Goal: Complete application form

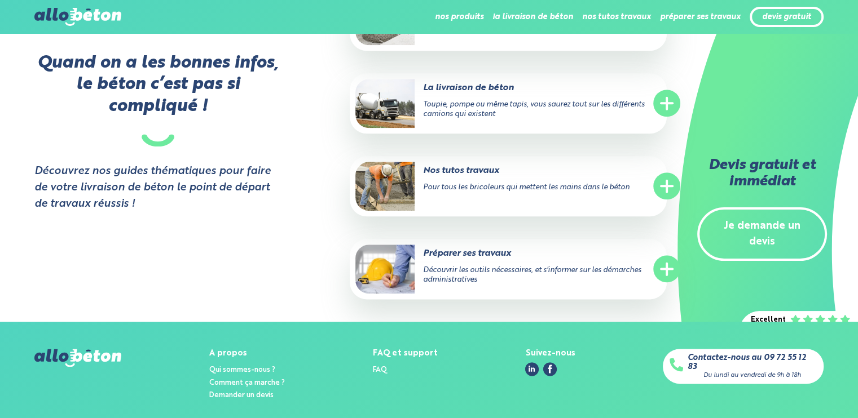
scroll to position [1353, 0]
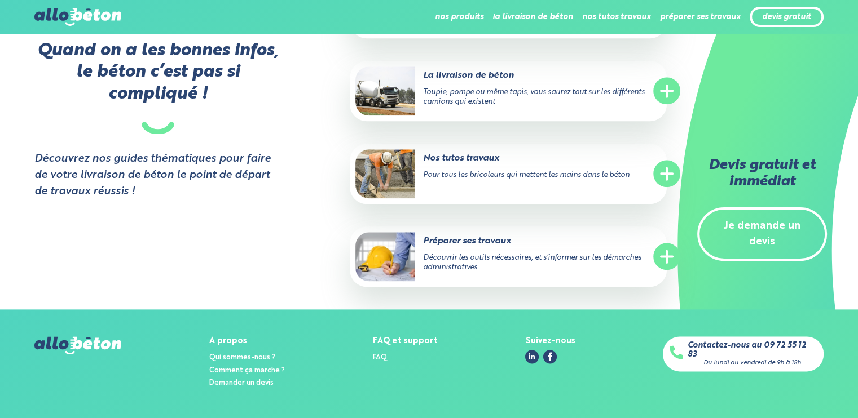
click at [778, 225] on link "Je demande un devis" at bounding box center [762, 234] width 130 height 54
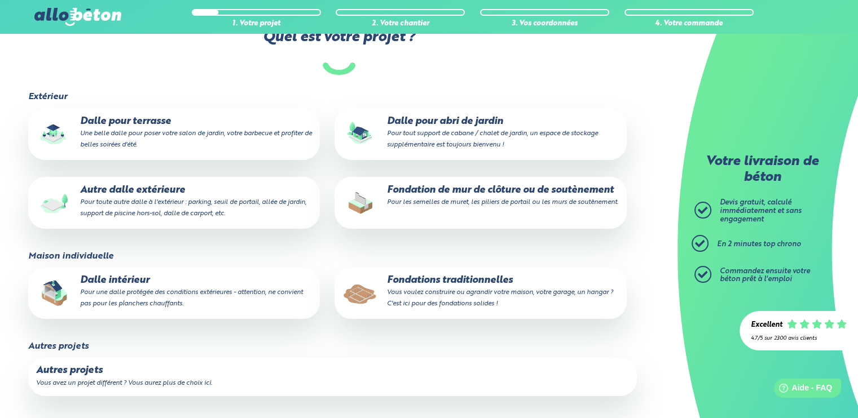
scroll to position [169, 0]
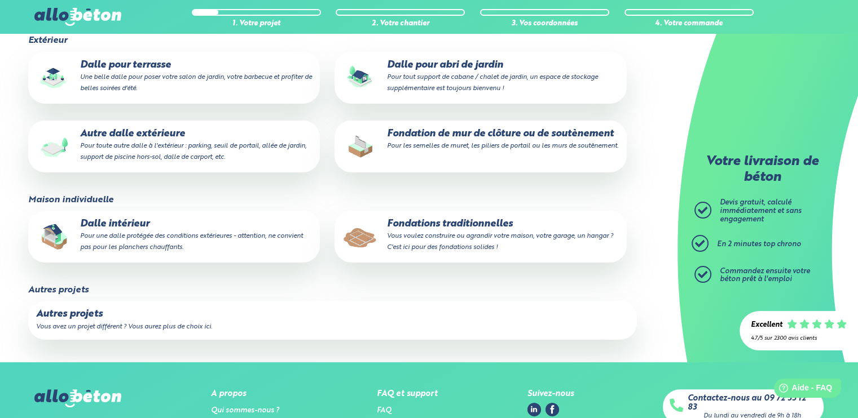
click at [121, 235] on small "Pour une dalle protégée des conditions extérieures - attention, ne convient pas…" at bounding box center [191, 242] width 223 height 18
click at [0, 0] on input "Dalle intérieur Pour une dalle protégée des conditions extérieures - attention,…" at bounding box center [0, 0] width 0 height 0
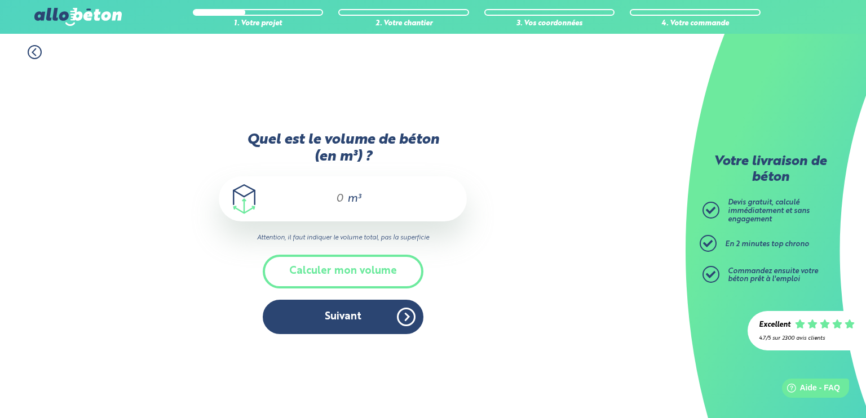
click at [344, 200] on div "m³" at bounding box center [343, 198] width 248 height 45
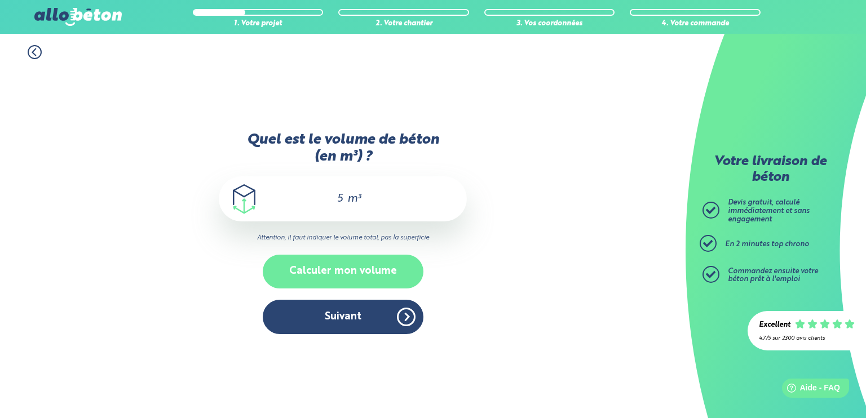
click at [359, 273] on button "Calculer mon volume" at bounding box center [343, 271] width 161 height 33
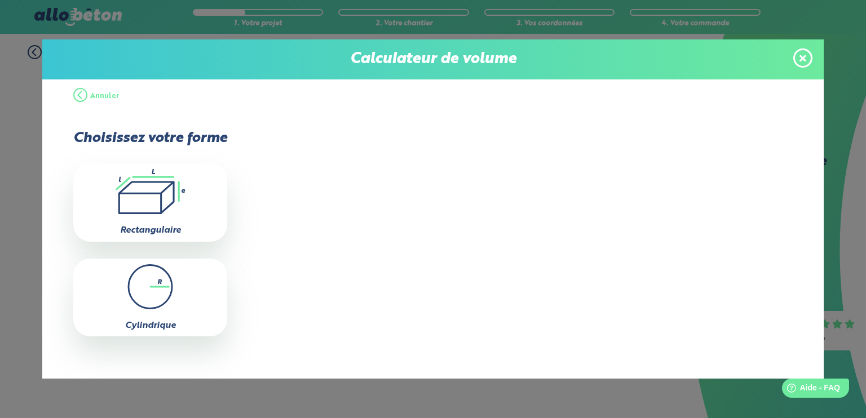
click at [166, 195] on icon ".icon-calc-rectanglea{fill:none;stroke-linecap:round;stroke-width:3px;stroke:#6…" at bounding box center [150, 191] width 143 height 45
type input "0"
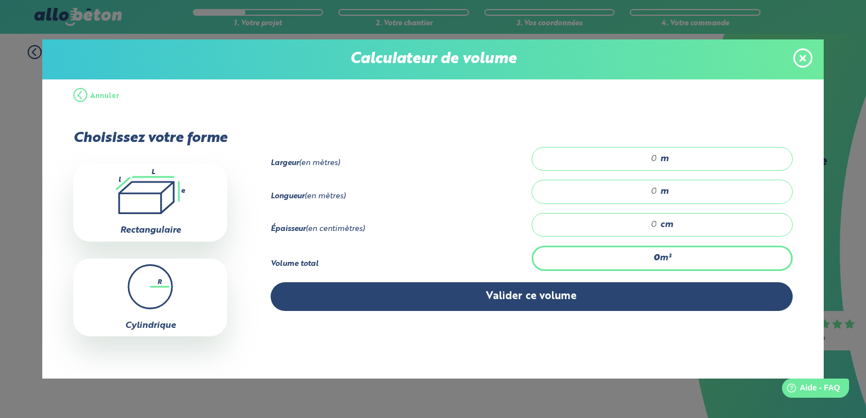
drag, startPoint x: 647, startPoint y: 159, endPoint x: 626, endPoint y: 175, distance: 26.2
click at [646, 161] on input "number" at bounding box center [600, 158] width 114 height 11
type input "7"
click at [650, 191] on input "number" at bounding box center [600, 191] width 114 height 11
type input "10"
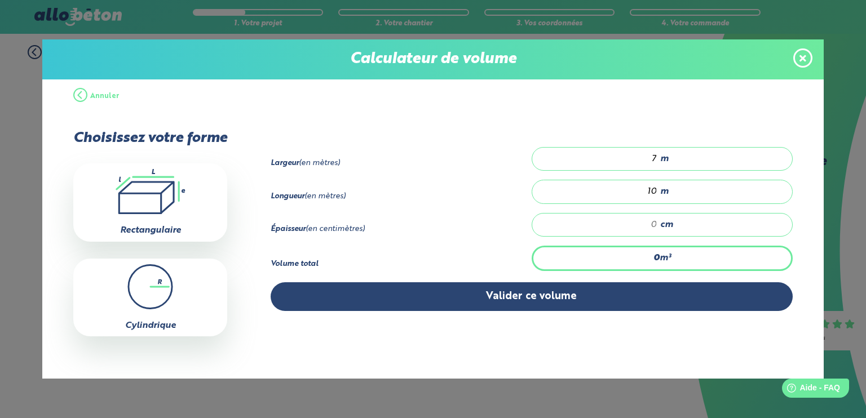
drag, startPoint x: 648, startPoint y: 222, endPoint x: 646, endPoint y: 245, distance: 23.2
click at [649, 229] on div "cm" at bounding box center [662, 225] width 261 height 24
type input "4.2"
type input "6"
type input "0"
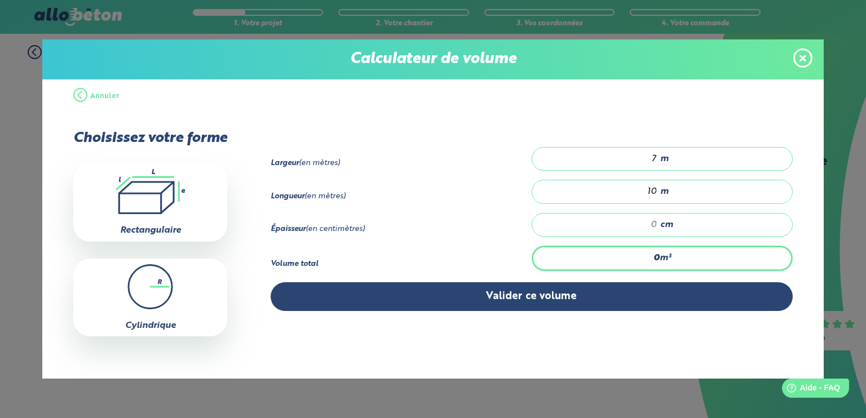
type input "4.9"
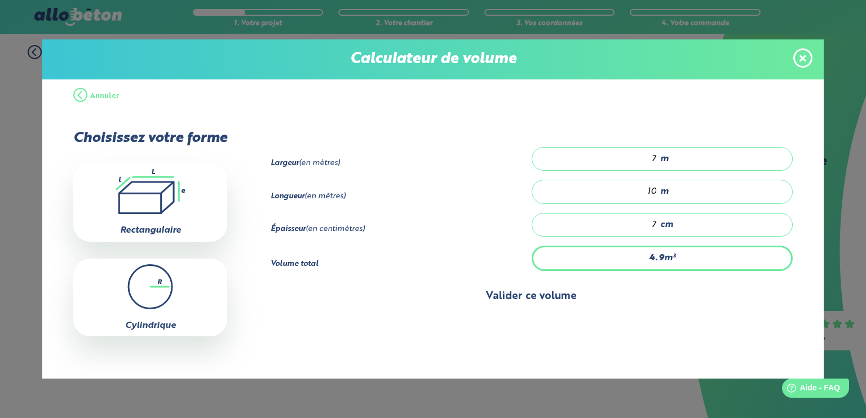
type input "7"
click at [530, 298] on button "Valider ce volume" at bounding box center [532, 296] width 522 height 29
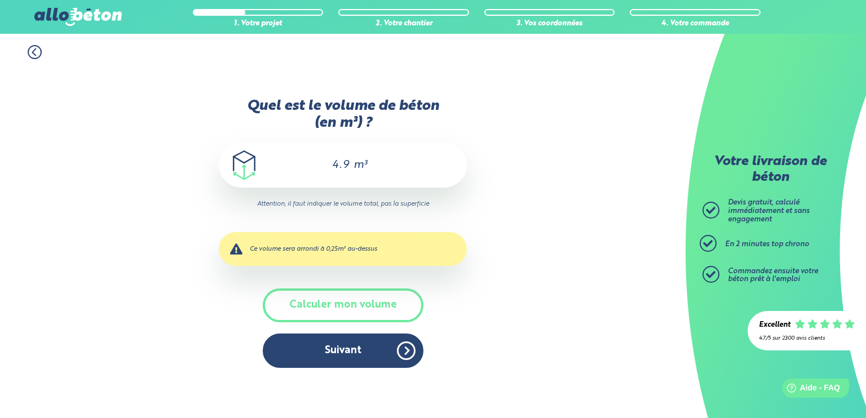
drag, startPoint x: 346, startPoint y: 165, endPoint x: 326, endPoint y: 166, distance: 19.2
click at [326, 166] on input "4.9" at bounding box center [335, 165] width 32 height 14
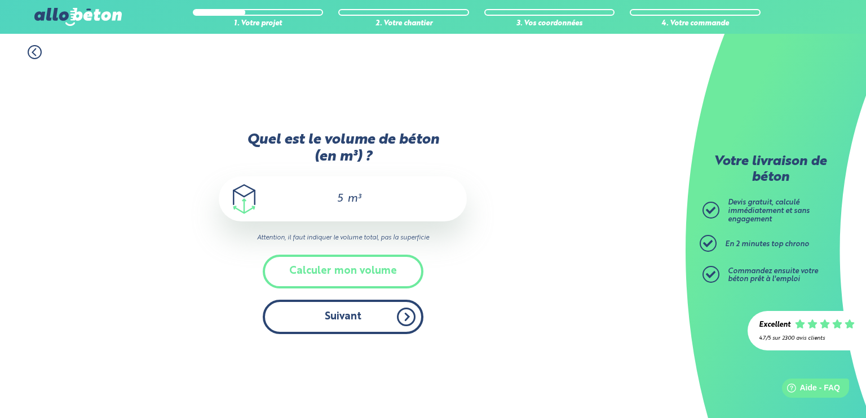
type input "5"
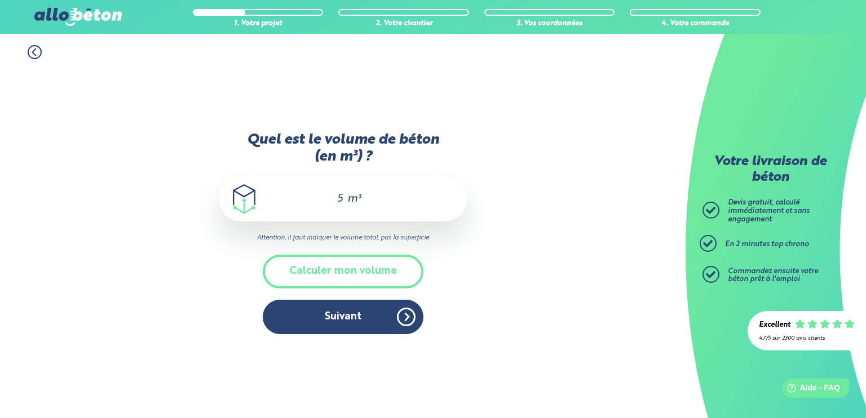
click at [334, 322] on button "Suivant" at bounding box center [343, 317] width 161 height 34
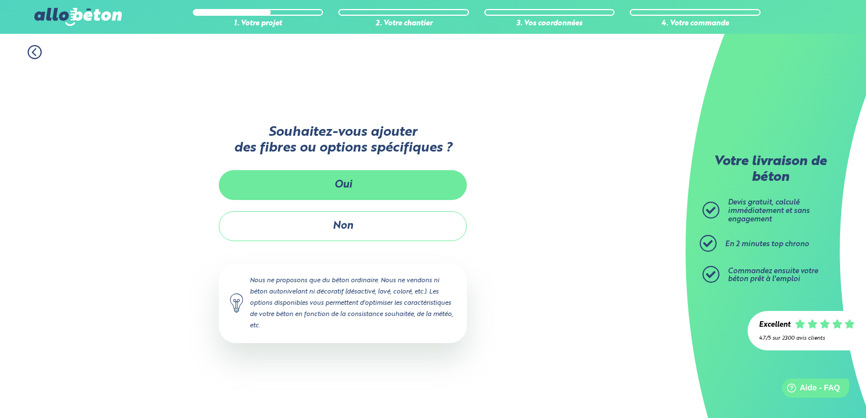
click at [361, 186] on button "Oui" at bounding box center [343, 185] width 248 height 30
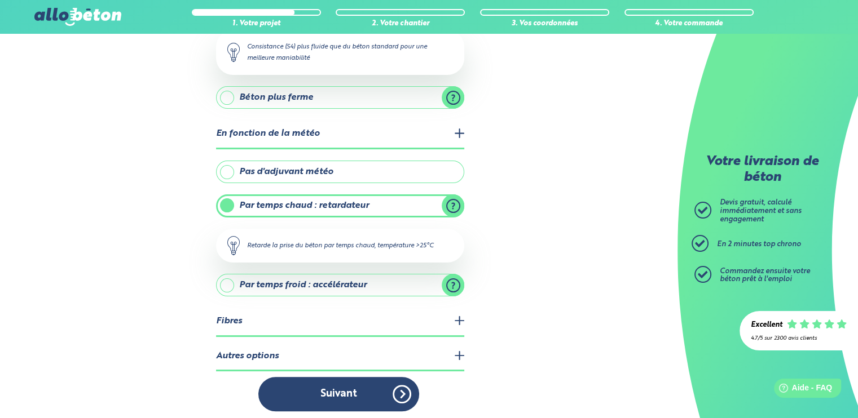
scroll to position [181, 0]
click at [460, 350] on legend "Autres options" at bounding box center [340, 356] width 248 height 29
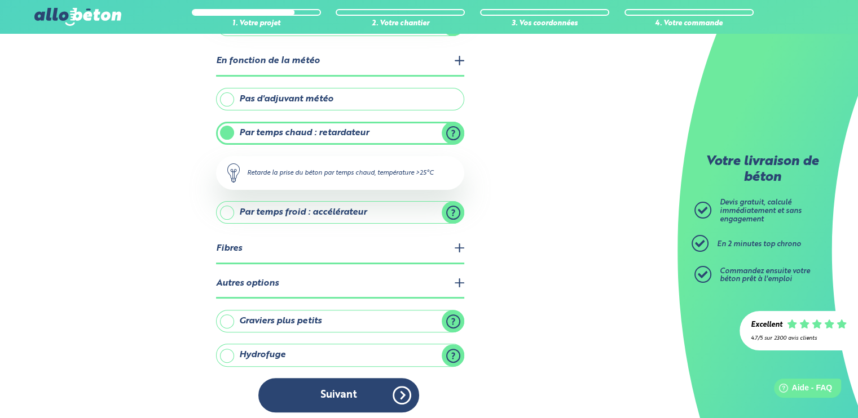
scroll to position [254, 0]
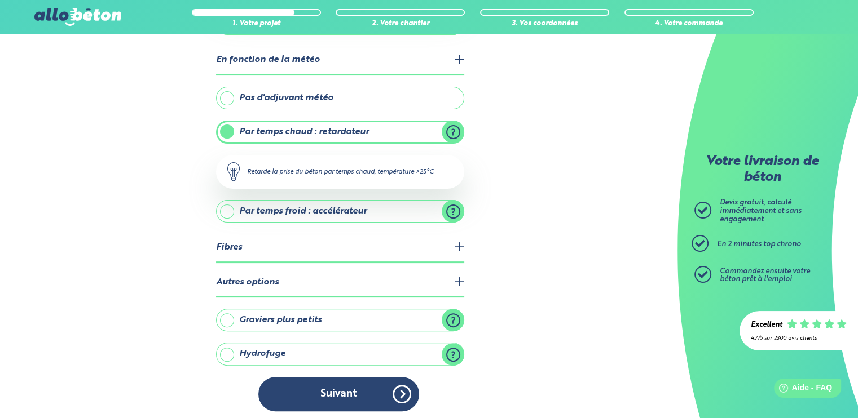
click at [227, 347] on label "Hydrofuge" at bounding box center [340, 354] width 248 height 23
click at [0, 0] on input "Hydrofuge" at bounding box center [0, 0] width 0 height 0
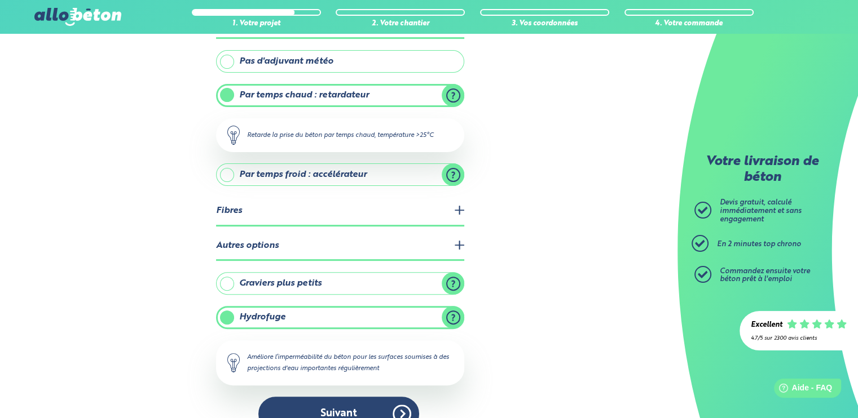
scroll to position [311, 0]
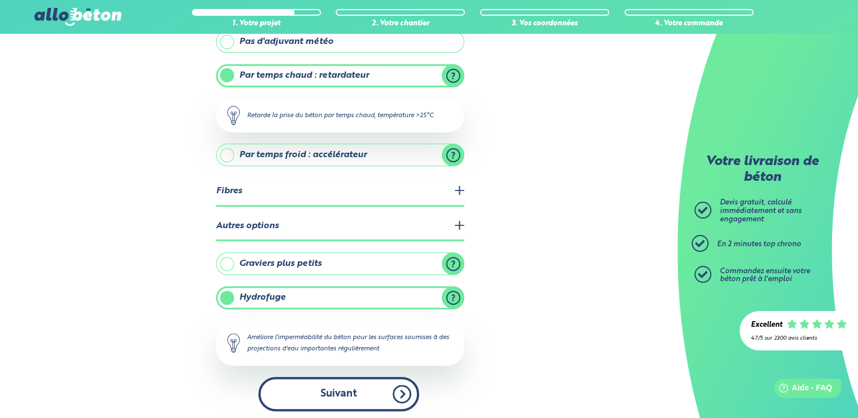
click at [397, 387] on button "Suivant" at bounding box center [338, 394] width 161 height 34
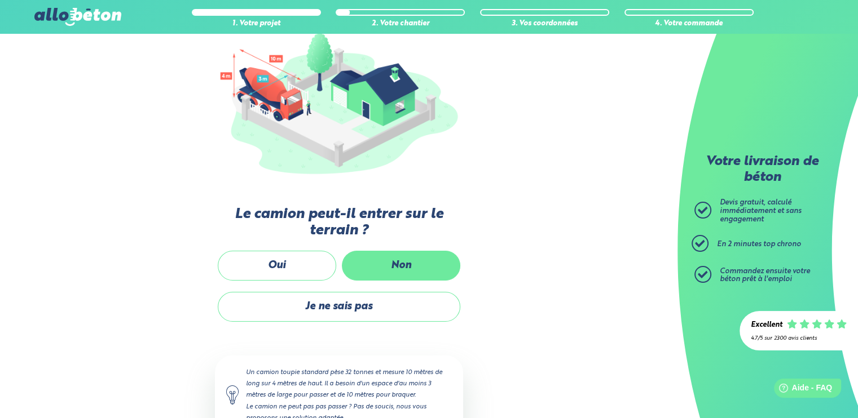
scroll to position [121, 0]
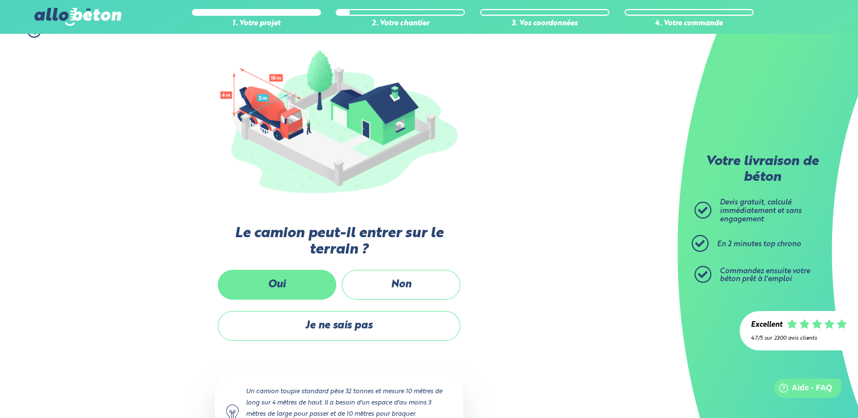
click at [287, 286] on label "Oui" at bounding box center [277, 285] width 118 height 30
click at [0, 0] on input "Oui" at bounding box center [0, 0] width 0 height 0
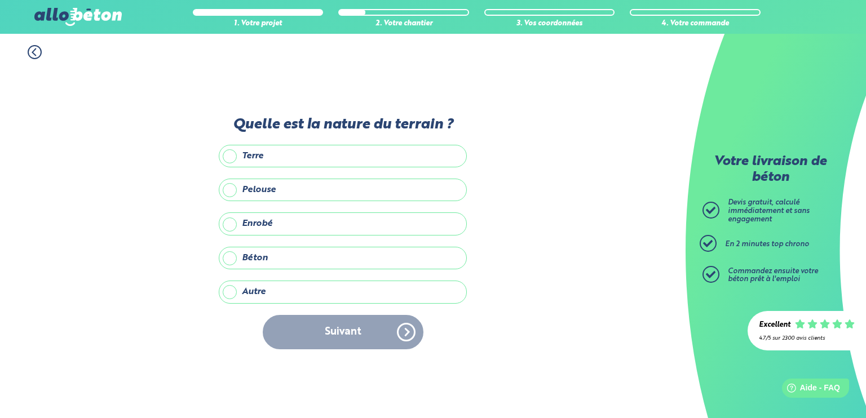
click at [230, 259] on label "Béton" at bounding box center [343, 258] width 248 height 23
click at [0, 0] on input "Béton" at bounding box center [0, 0] width 0 height 0
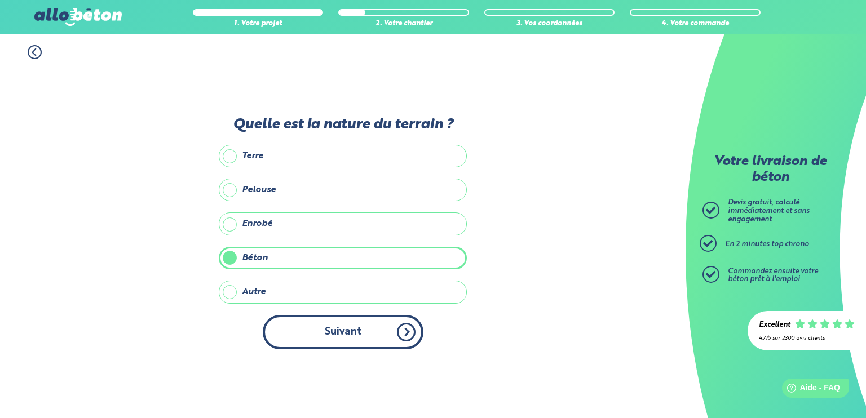
click at [381, 333] on button "Suivant" at bounding box center [343, 332] width 161 height 34
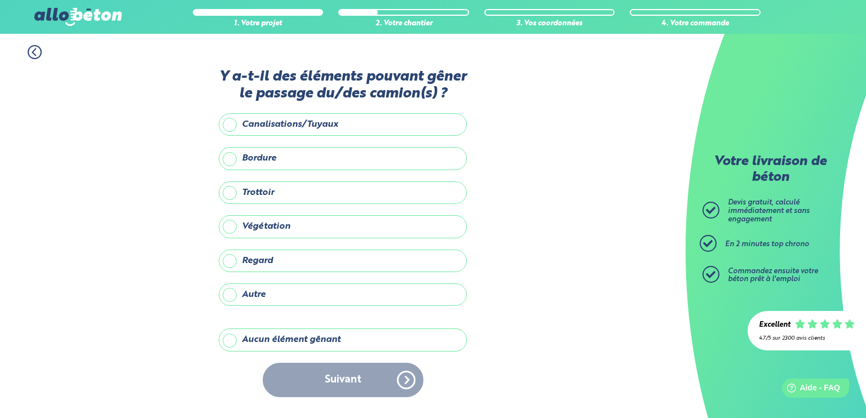
click at [232, 160] on label "Bordure" at bounding box center [343, 158] width 248 height 23
click at [0, 0] on input "Bordure" at bounding box center [0, 0] width 0 height 0
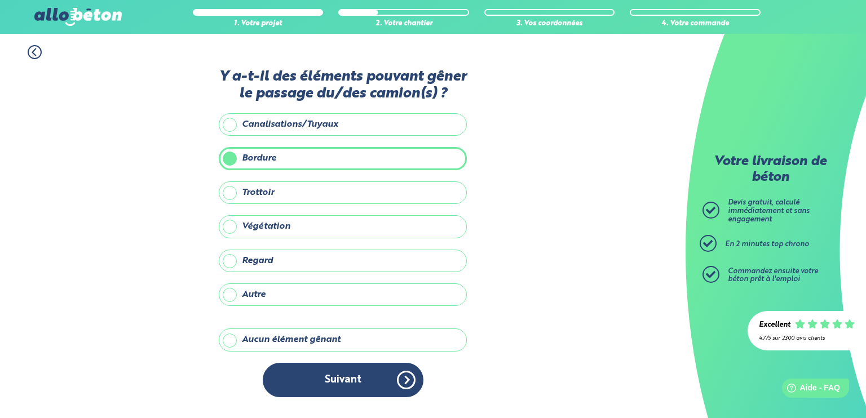
click at [228, 193] on label "Trottoir" at bounding box center [343, 193] width 248 height 23
click at [0, 0] on input "Trottoir" at bounding box center [0, 0] width 0 height 0
click at [230, 158] on label "Bordure" at bounding box center [343, 158] width 248 height 23
click at [0, 0] on input "Bordure" at bounding box center [0, 0] width 0 height 0
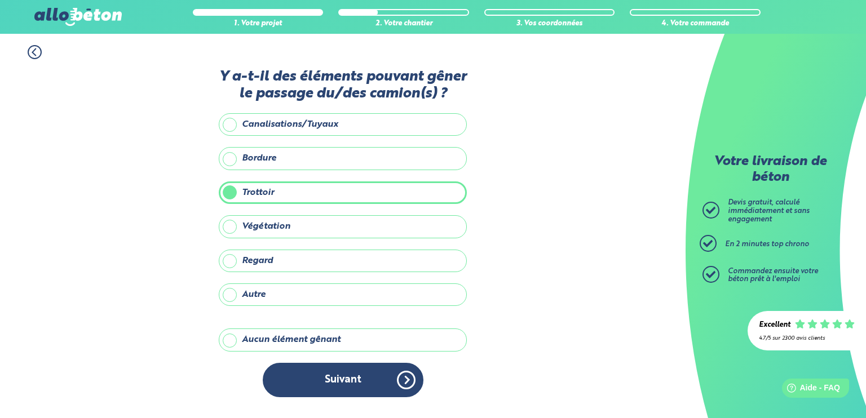
click at [231, 158] on label "Bordure" at bounding box center [343, 158] width 248 height 23
click at [0, 0] on input "Bordure" at bounding box center [0, 0] width 0 height 0
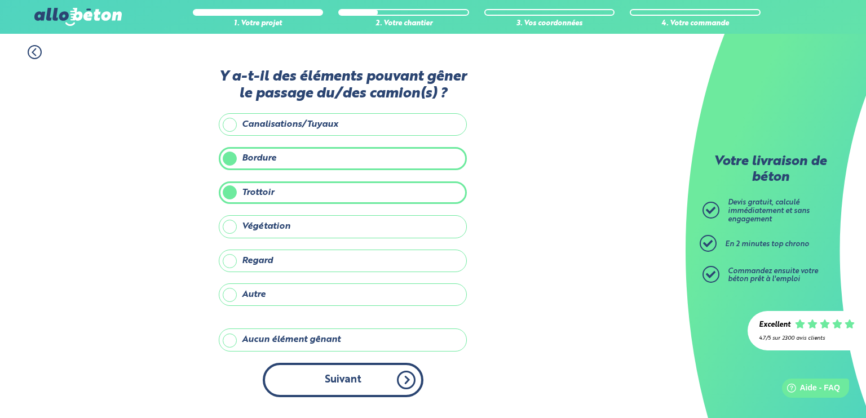
click at [370, 380] on button "Suivant" at bounding box center [343, 380] width 161 height 34
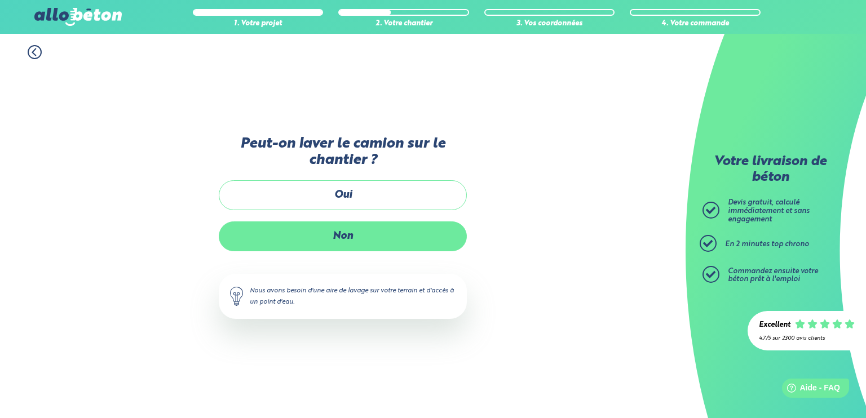
click at [347, 234] on label "Non" at bounding box center [343, 237] width 248 height 30
click at [0, 0] on input "Non" at bounding box center [0, 0] width 0 height 0
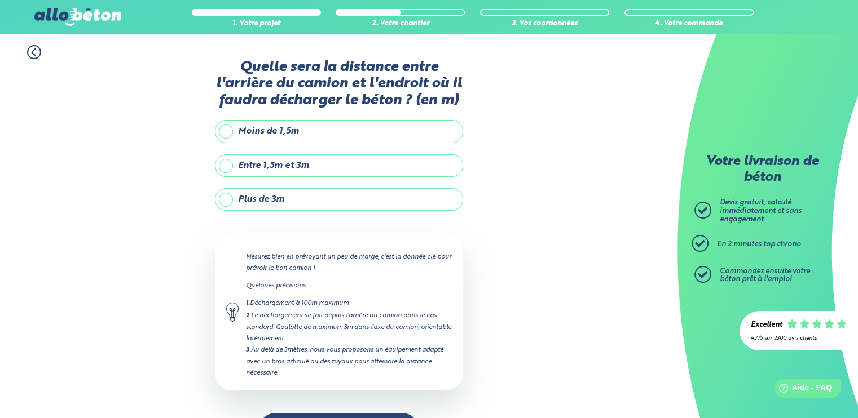
click at [228, 162] on label "Entre 1,5m et 3m" at bounding box center [339, 165] width 248 height 23
click at [0, 0] on input "Entre 1,5m et 3m" at bounding box center [0, 0] width 0 height 0
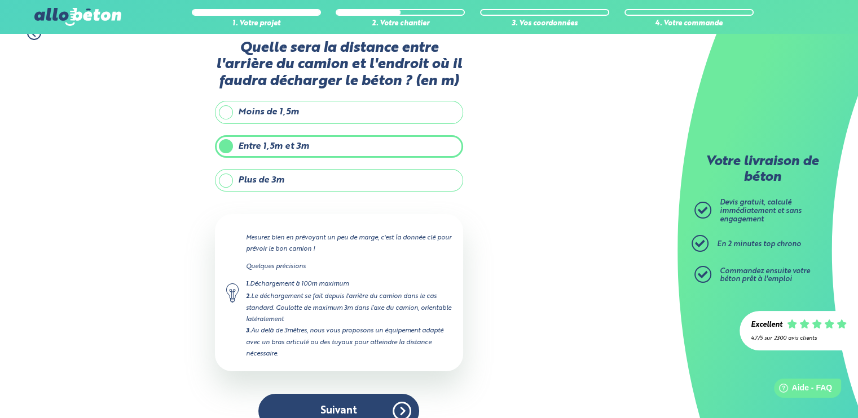
scroll to position [37, 0]
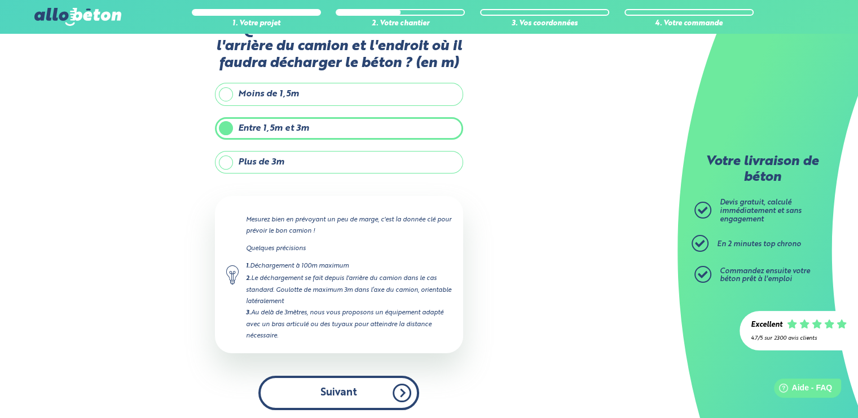
click at [370, 386] on button "Suivant" at bounding box center [338, 393] width 161 height 34
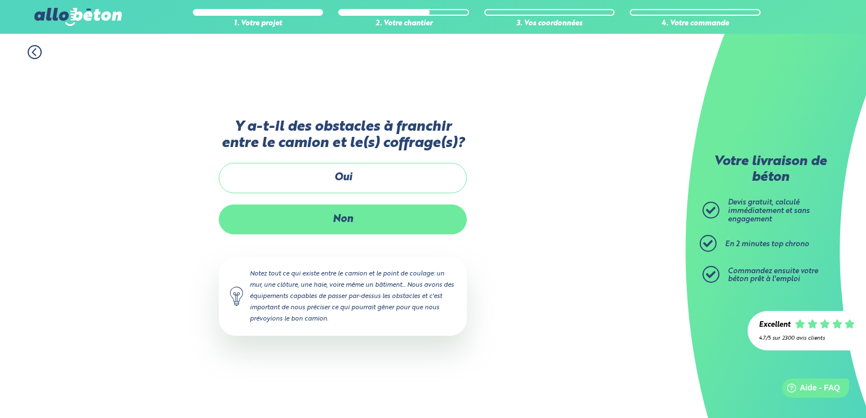
click at [356, 217] on label "Non" at bounding box center [343, 220] width 248 height 30
click at [0, 0] on input "Non" at bounding box center [0, 0] width 0 height 0
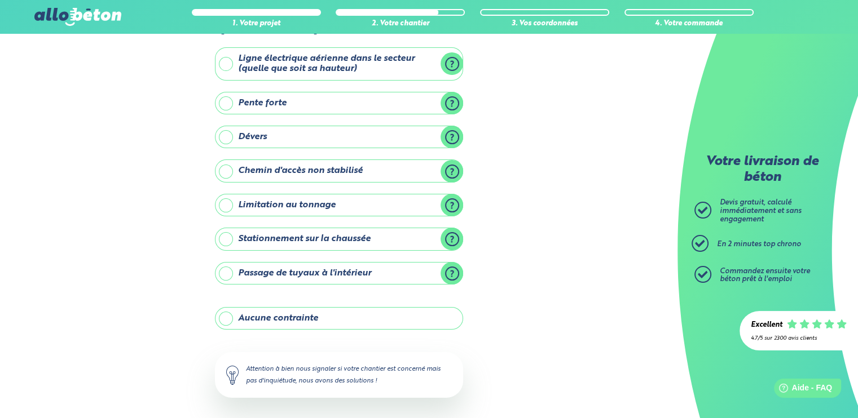
scroll to position [102, 0]
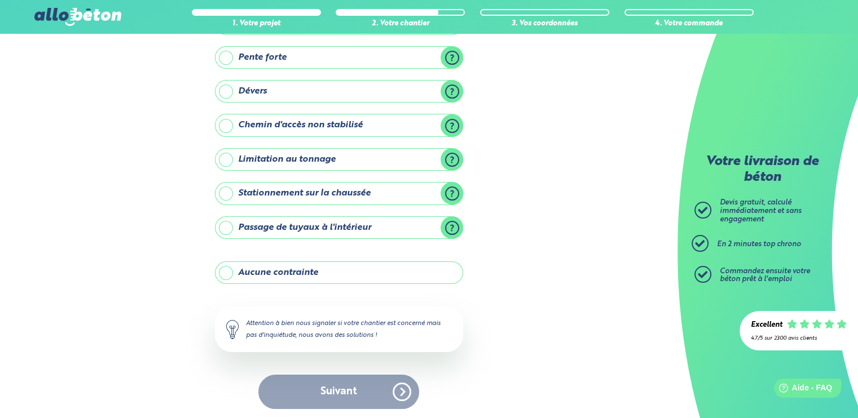
click at [406, 389] on div "Suivant" at bounding box center [339, 392] width 248 height 34
click at [228, 191] on label "Stationnement sur la chaussée" at bounding box center [339, 193] width 248 height 23
click at [0, 0] on input "Stationnement sur la chaussée" at bounding box center [0, 0] width 0 height 0
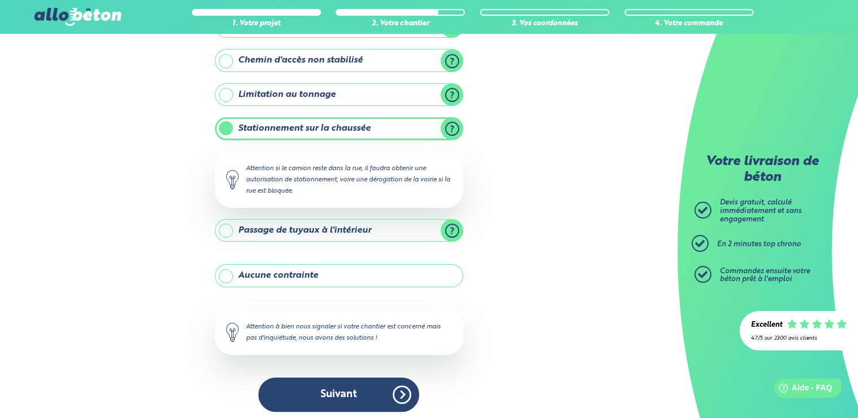
scroll to position [169, 0]
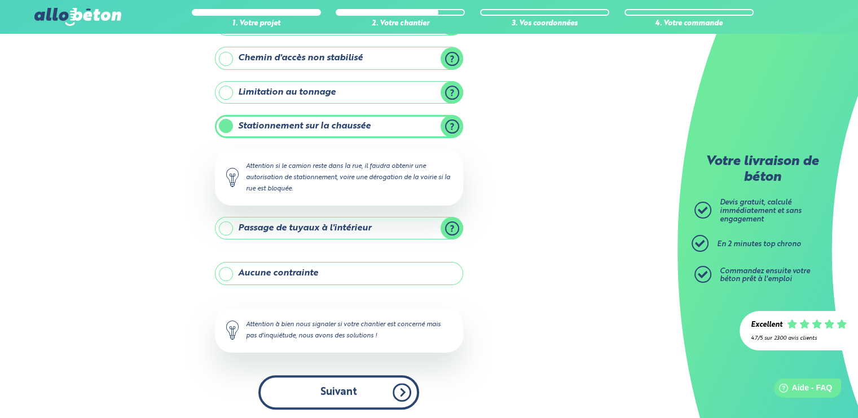
click at [404, 385] on button "Suivant" at bounding box center [338, 392] width 161 height 34
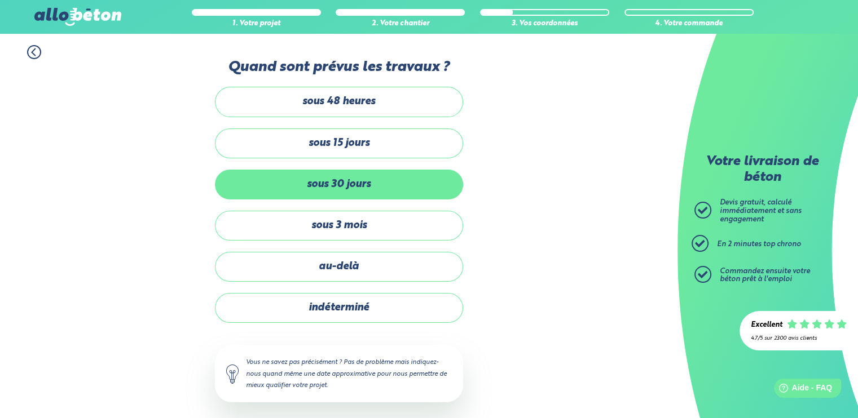
click at [330, 182] on label "sous 30 jours" at bounding box center [339, 185] width 248 height 30
click at [0, 0] on input "sous 30 jours" at bounding box center [0, 0] width 0 height 0
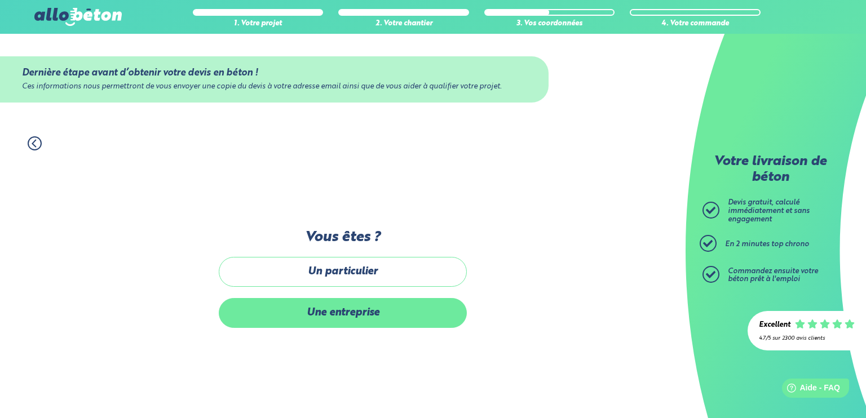
click at [346, 313] on label "Une entreprise" at bounding box center [343, 313] width 248 height 30
click at [0, 0] on input "Une entreprise" at bounding box center [0, 0] width 0 height 0
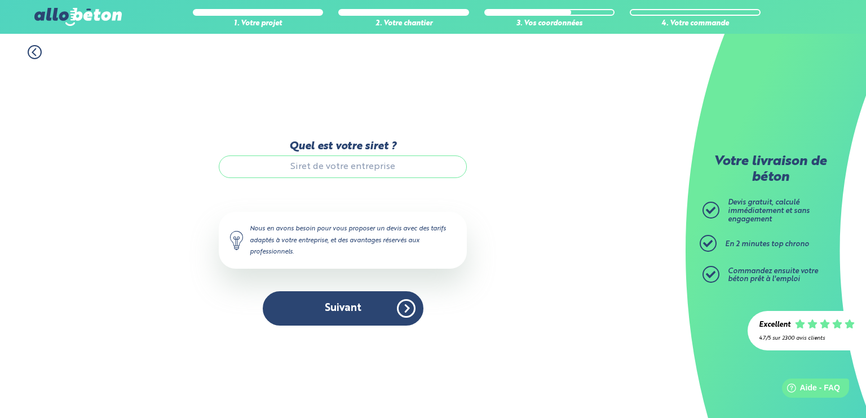
click at [373, 164] on input "Quel est votre siret ?" at bounding box center [343, 167] width 248 height 23
drag, startPoint x: 390, startPoint y: 146, endPoint x: 294, endPoint y: 153, distance: 96.6
click at [291, 153] on label "Quel est votre siret ?" at bounding box center [343, 146] width 248 height 12
copy label "Quel est votre siret"
click at [352, 170] on input "Quel est votre siret ?" at bounding box center [343, 167] width 248 height 23
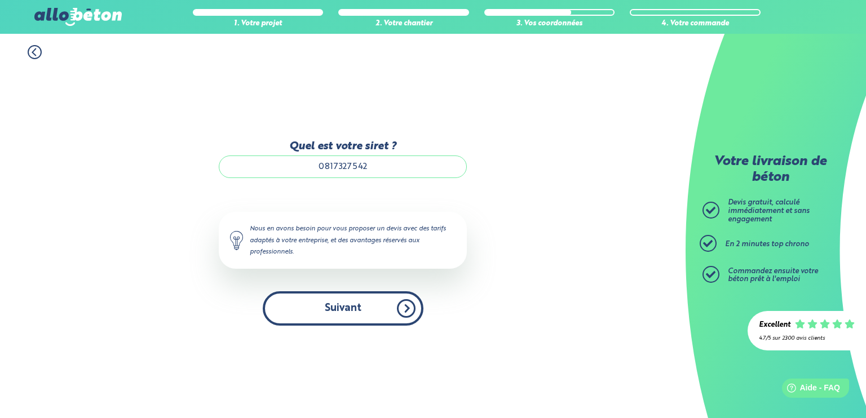
click at [370, 314] on button "Suivant" at bounding box center [343, 308] width 161 height 34
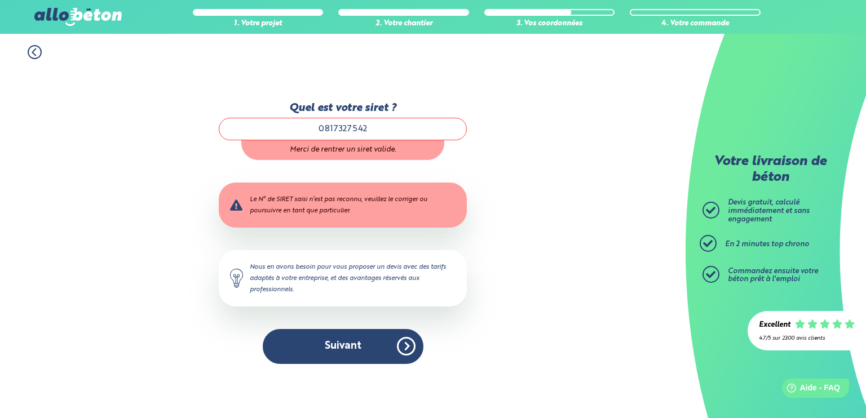
click at [318, 126] on input "0817327542" at bounding box center [343, 129] width 248 height 23
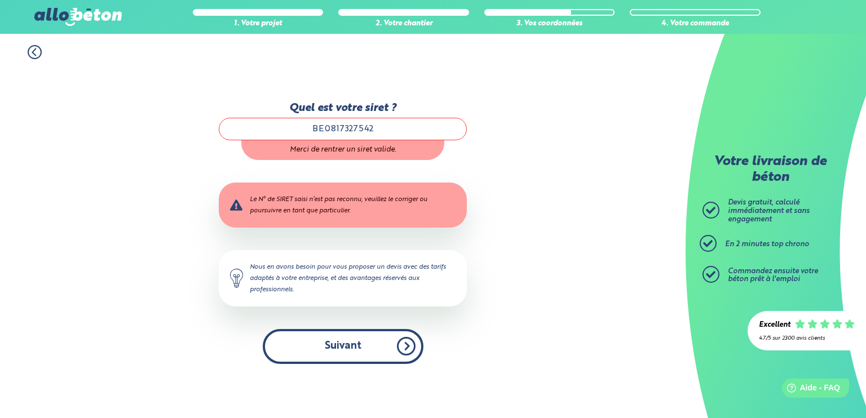
click at [343, 350] on button "Suivant" at bounding box center [343, 346] width 161 height 34
click at [372, 351] on button "Suivant" at bounding box center [343, 346] width 161 height 34
type input "0817327542"
click at [355, 342] on button "Suivant" at bounding box center [343, 346] width 161 height 34
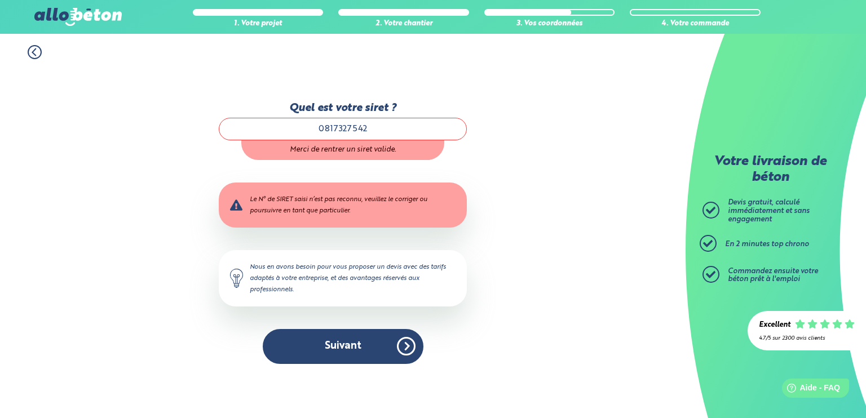
drag, startPoint x: 383, startPoint y: 129, endPoint x: 200, endPoint y: 127, distance: 183.2
click at [200, 127] on div "1. Votre projet 2. Votre chantier 3. Vos coordonnées 4. Votre commande Quel est…" at bounding box center [343, 226] width 686 height 384
click at [34, 52] on icon at bounding box center [35, 52] width 14 height 14
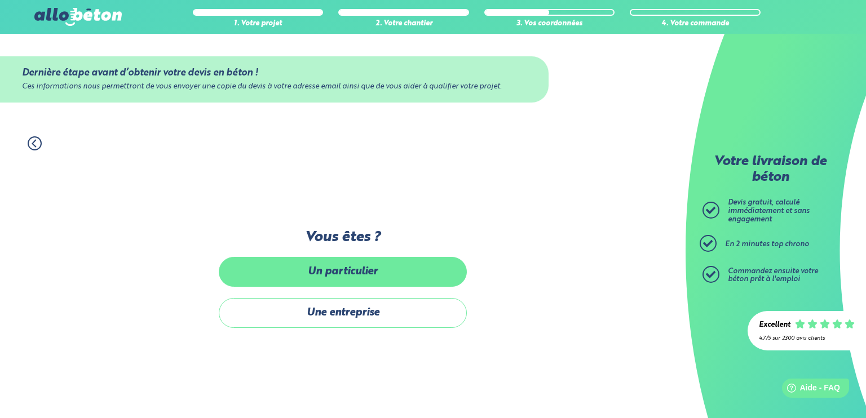
click at [365, 277] on label "Un particulier" at bounding box center [343, 272] width 248 height 30
click at [0, 0] on input "Un particulier" at bounding box center [0, 0] width 0 height 0
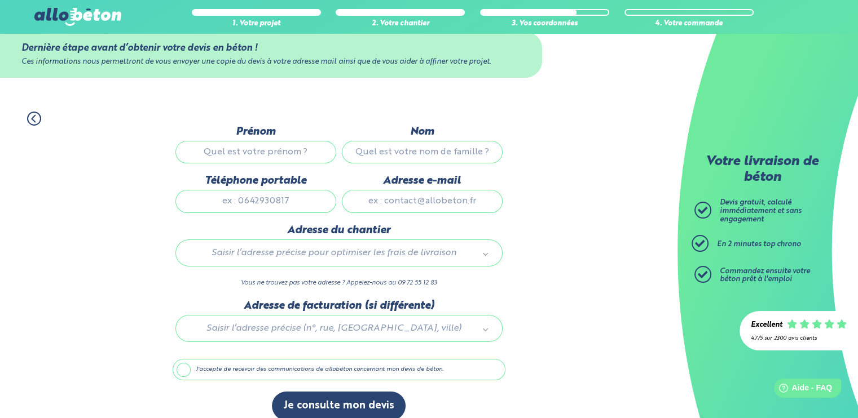
scroll to position [37, 0]
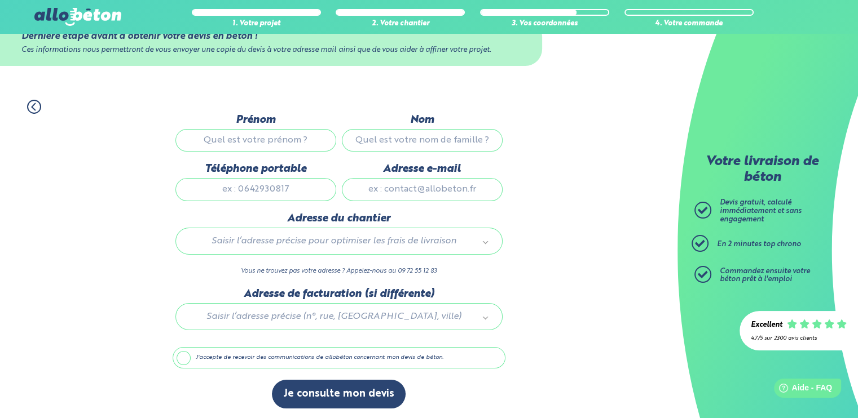
click at [266, 129] on input "Prénom" at bounding box center [255, 140] width 161 height 23
type input "S'Samim"
type input "Karabulut"
type input "0495544725"
type input "[EMAIL_ADDRESS][DOMAIN_NAME]"
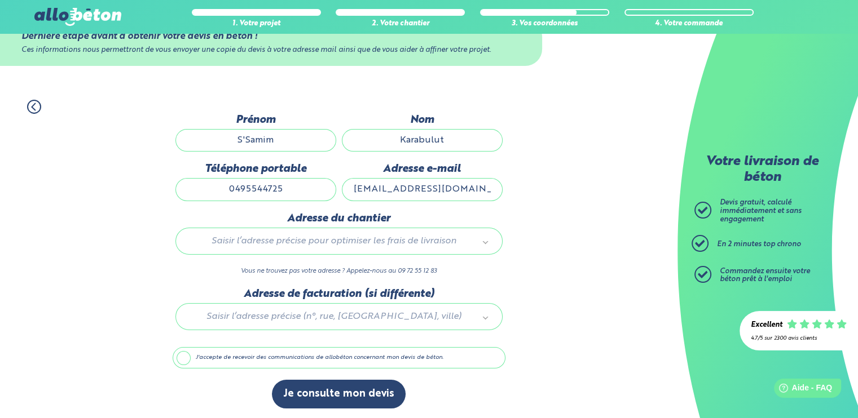
type input "chaussée de [GEOGRAPHIC_DATA]"
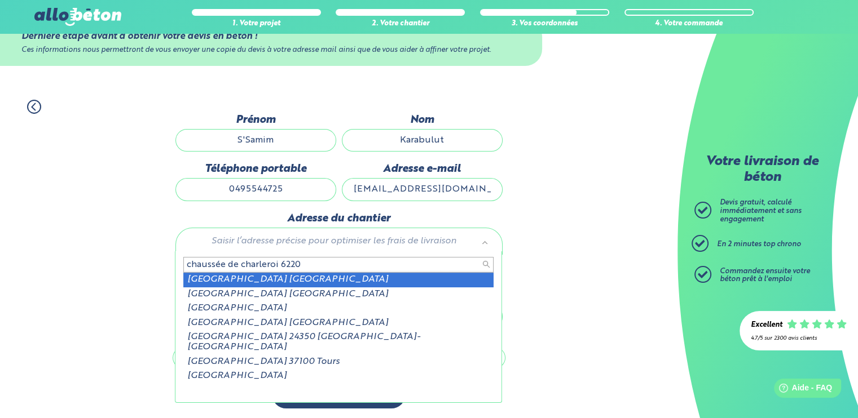
type input "chaussée de charleroi 6220"
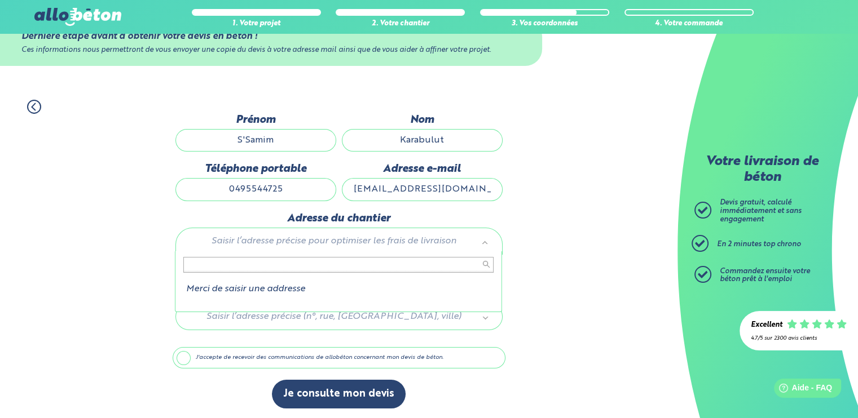
click at [329, 266] on input "text" at bounding box center [338, 265] width 310 height 16
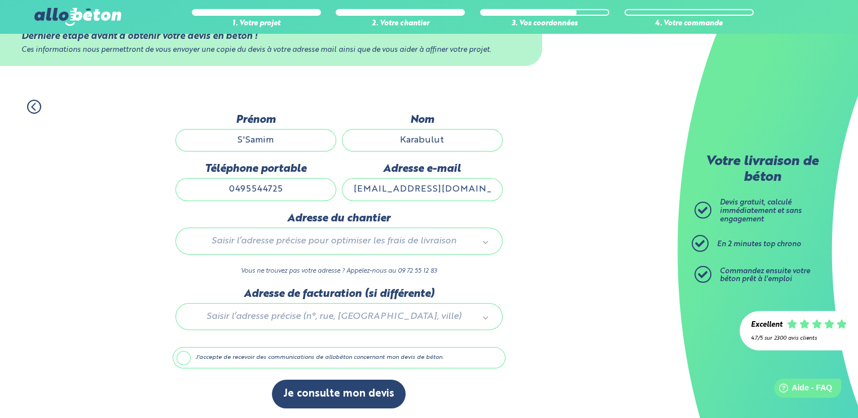
click at [183, 357] on label "J'accepte de recevoir des communications de allobéton concernant mon devis de b…" at bounding box center [339, 357] width 333 height 21
click at [0, 0] on input "J'accepte de recevoir des communications de allobéton concernant mon devis de b…" at bounding box center [0, 0] width 0 height 0
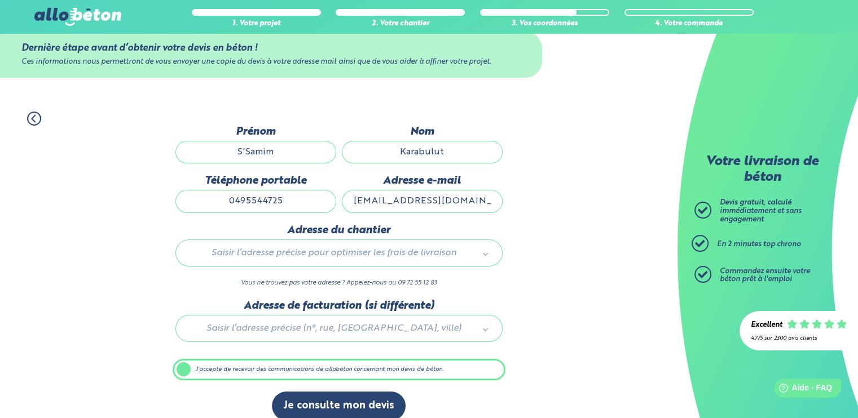
scroll to position [36, 0]
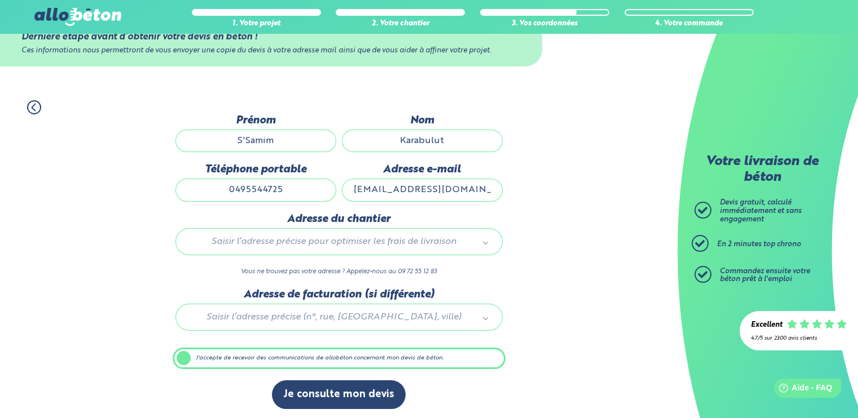
click at [368, 319] on div at bounding box center [339, 316] width 333 height 54
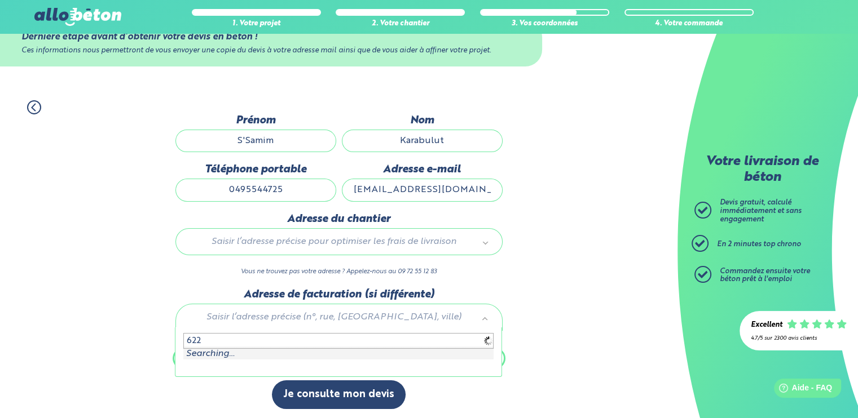
type input "6220"
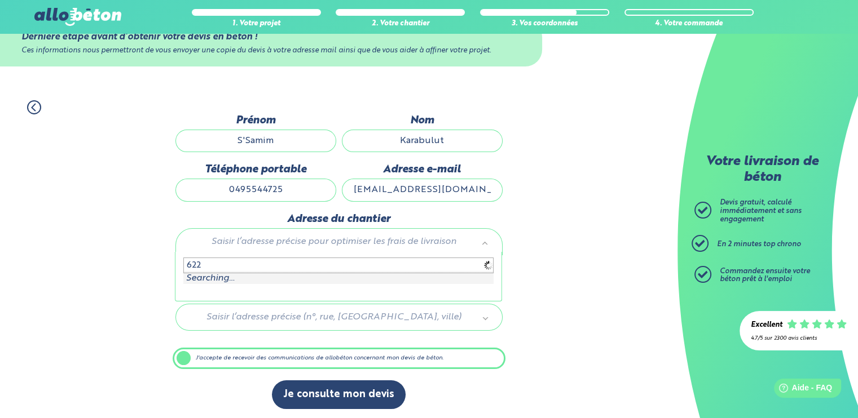
type input "6220"
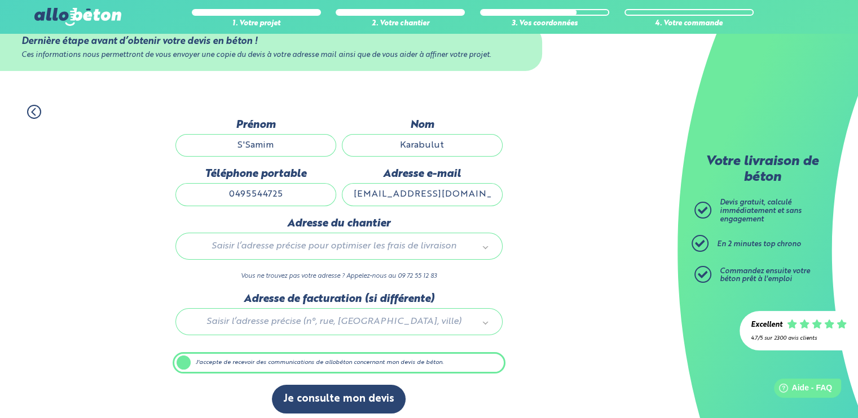
scroll to position [0, 0]
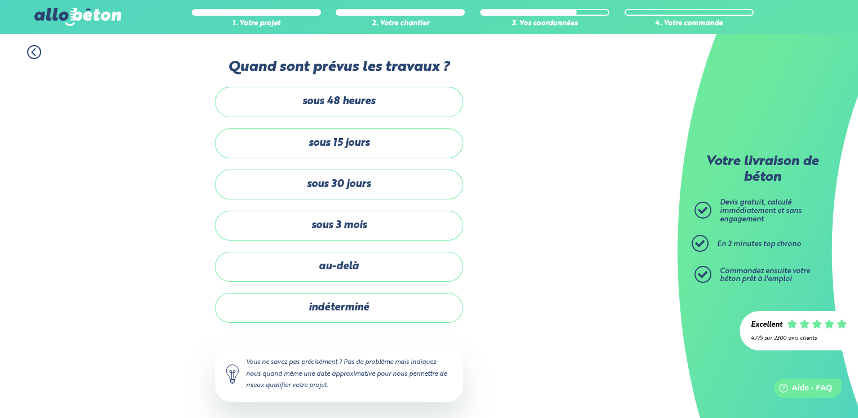
scroll to position [169, 0]
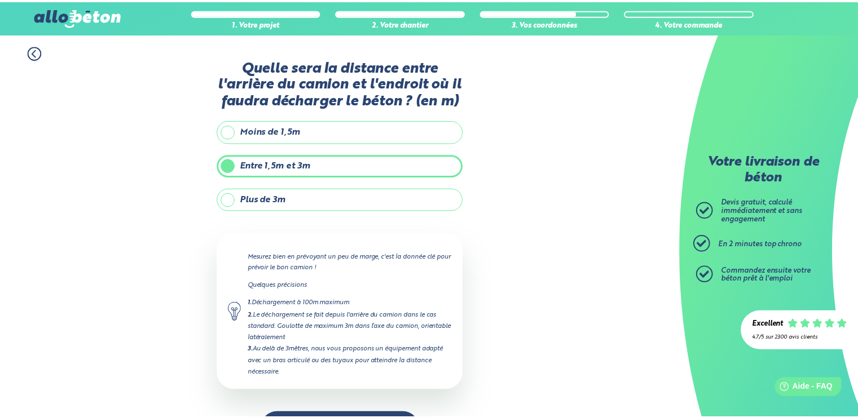
scroll to position [37, 0]
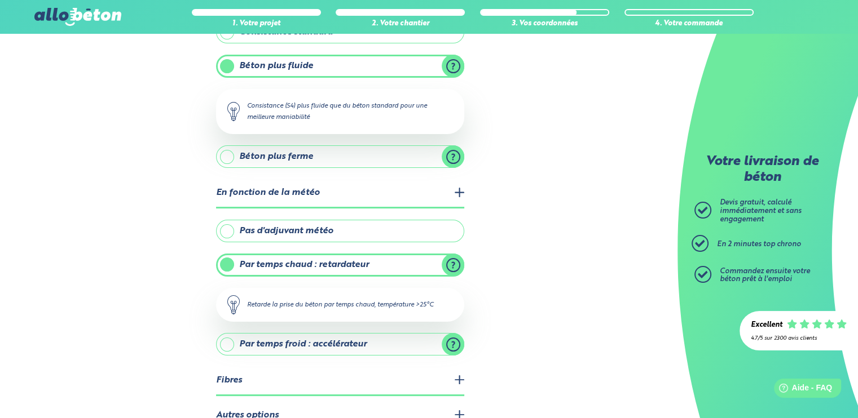
scroll to position [311, 0]
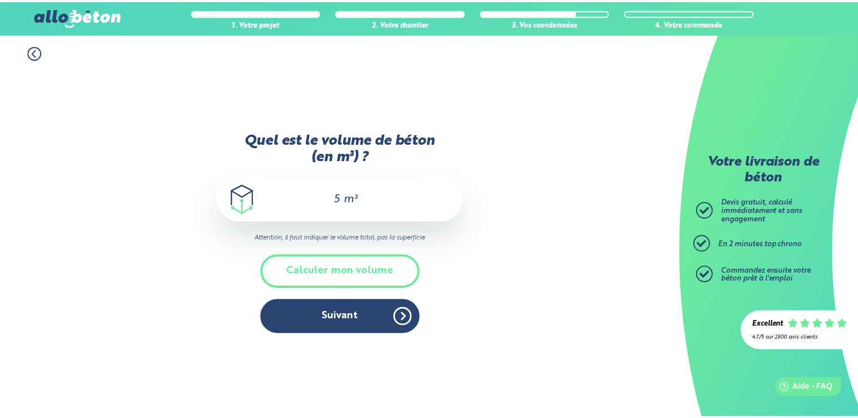
scroll to position [113, 0]
